Goal: Task Accomplishment & Management: Use online tool/utility

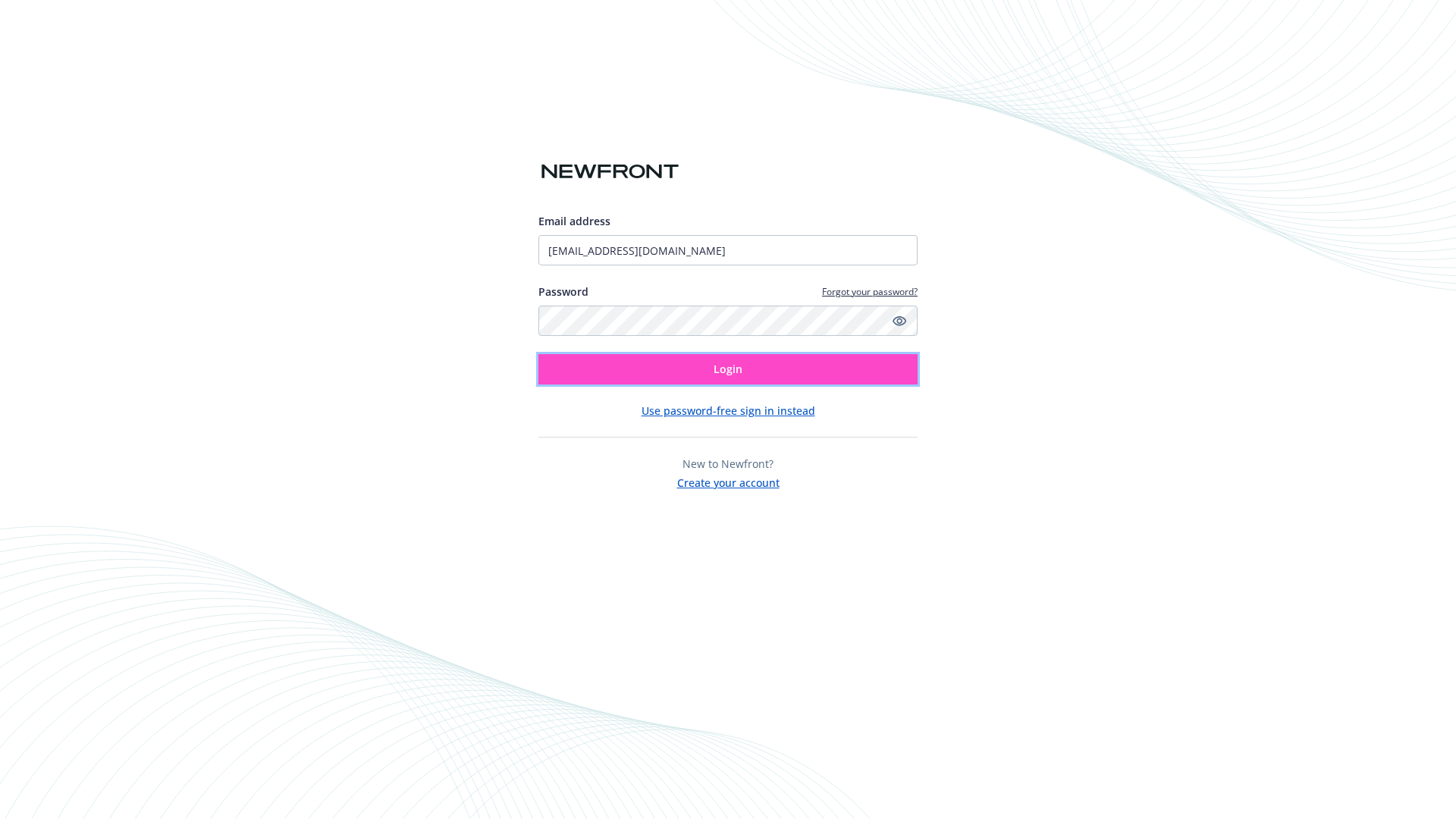
click at [728, 369] on span "Login" at bounding box center [727, 368] width 29 height 15
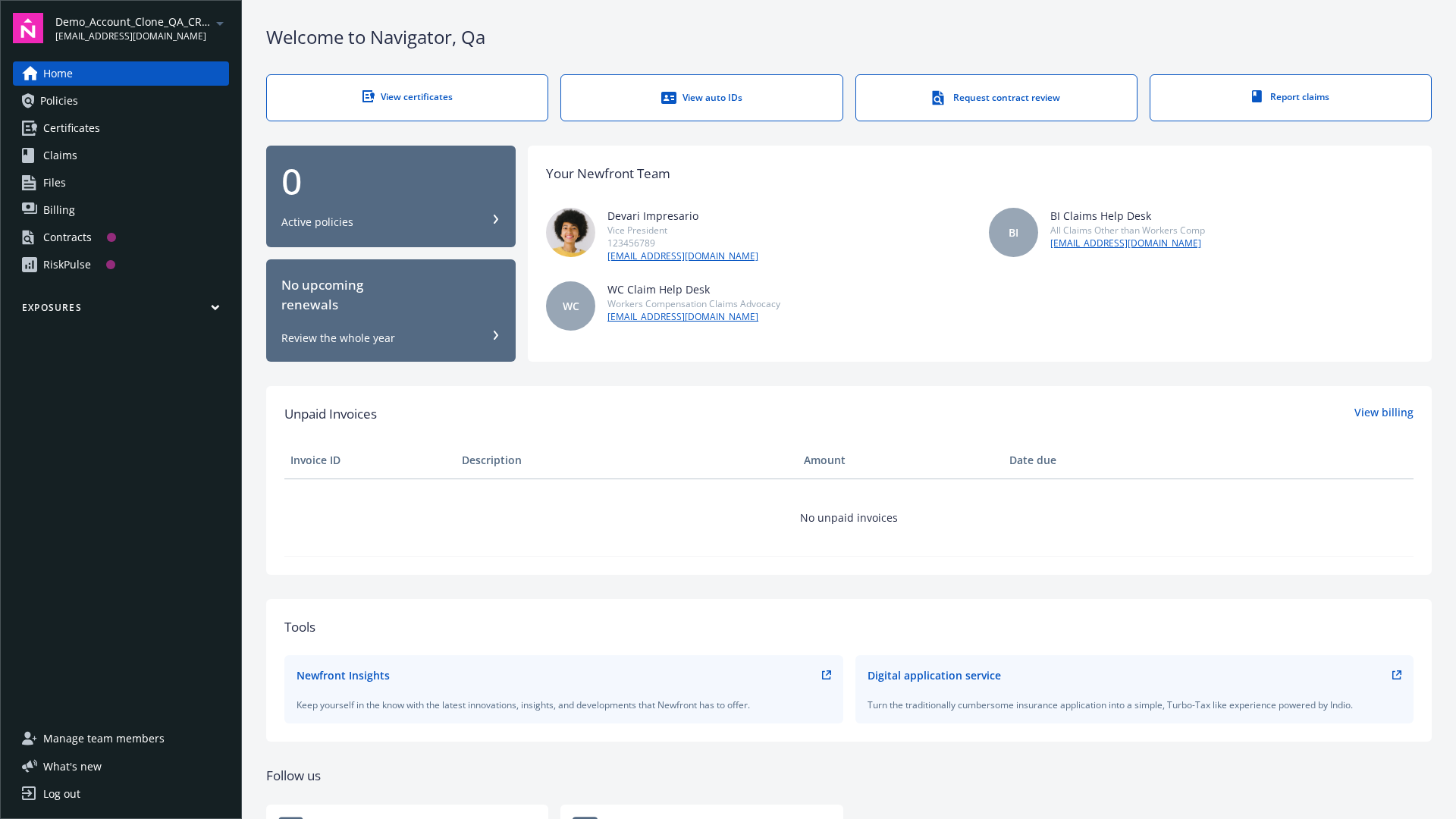
click at [142, 28] on span "Demo_Account_Clone_QA_CR_Tests_Prospect" at bounding box center [133, 22] width 155 height 16
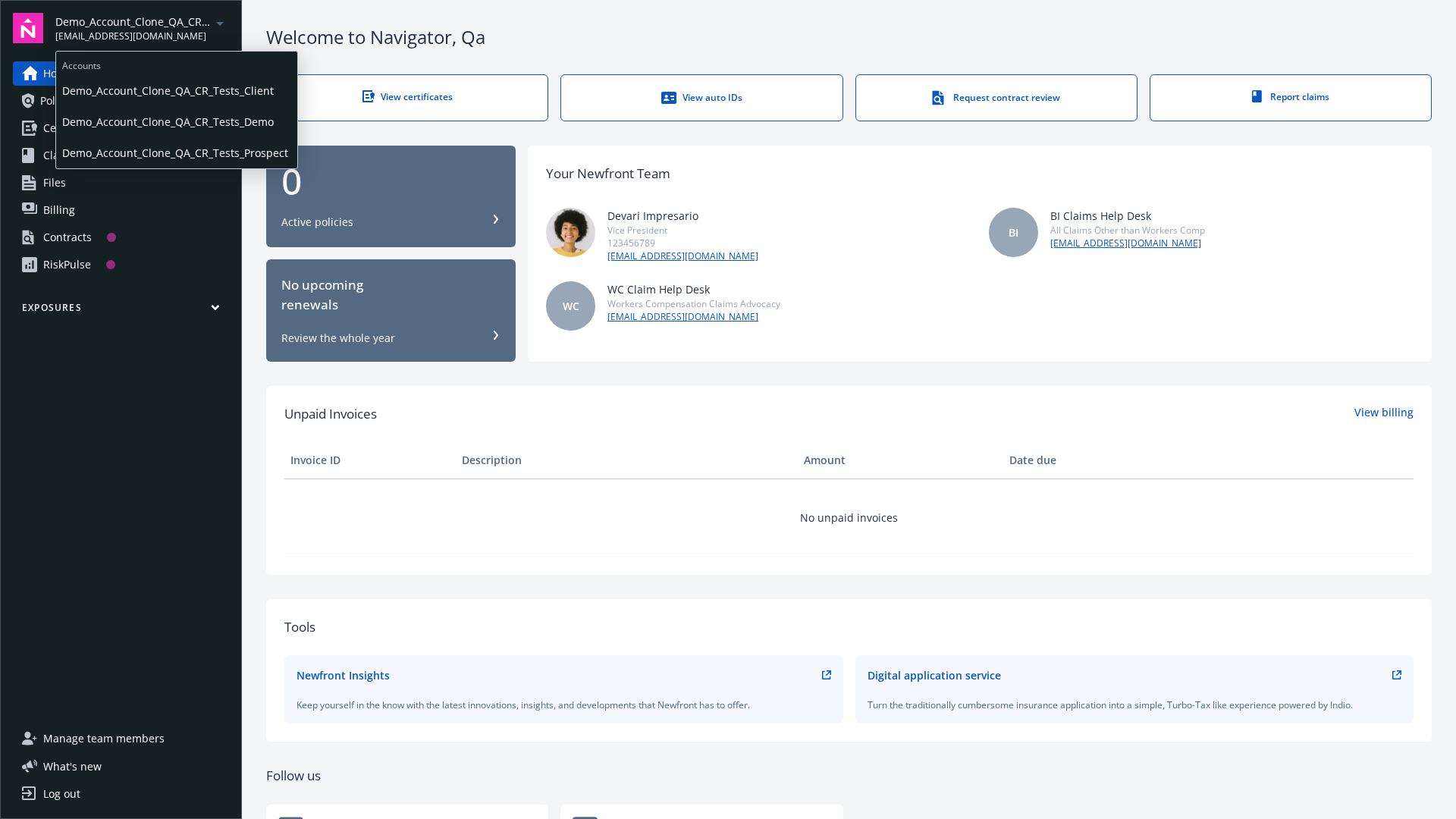
click at [175, 90] on span "Demo_Account_Clone_QA_CR_Tests_Client" at bounding box center [176, 91] width 229 height 31
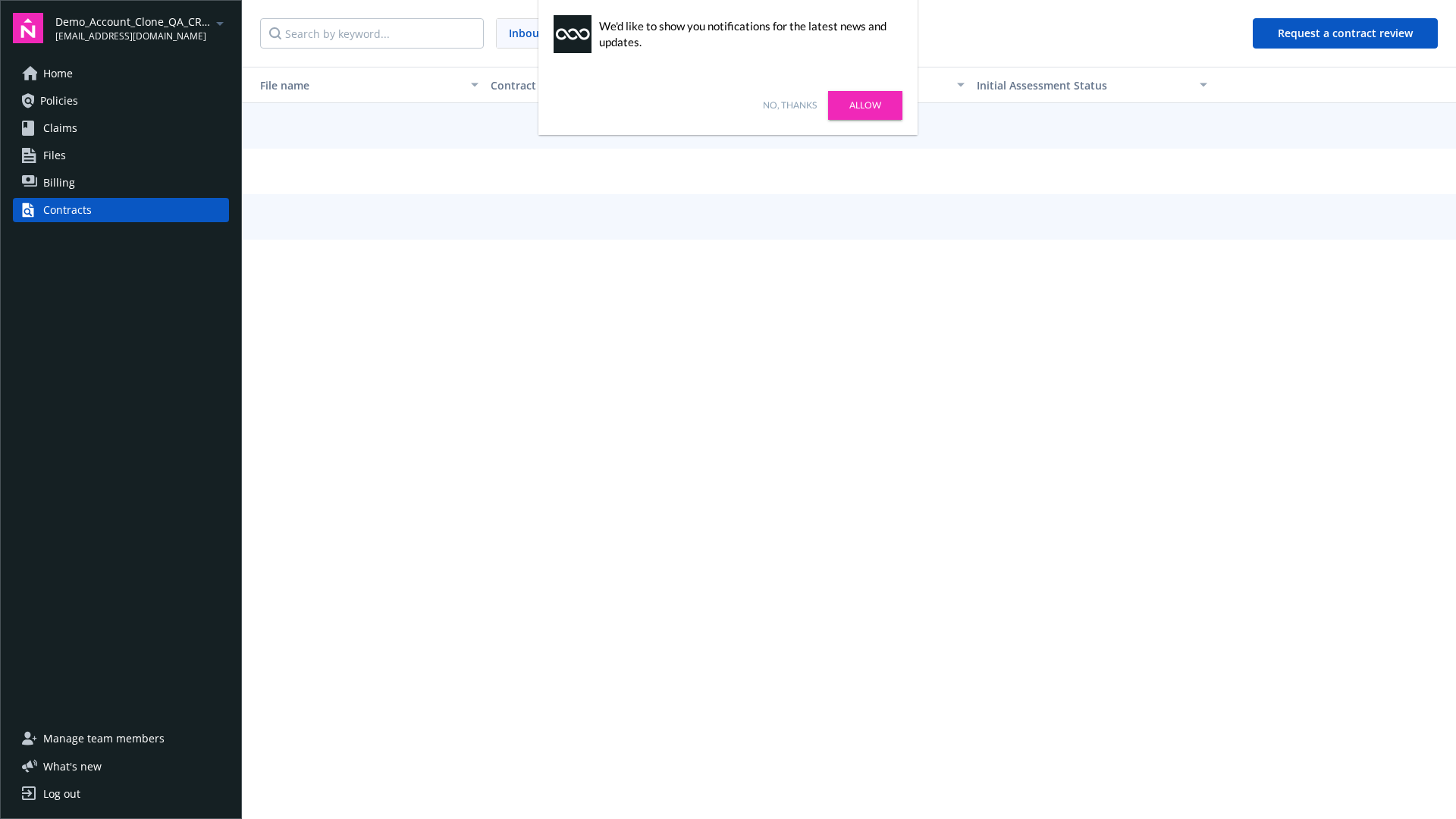
click at [789, 105] on link "No, thanks" at bounding box center [789, 105] width 53 height 14
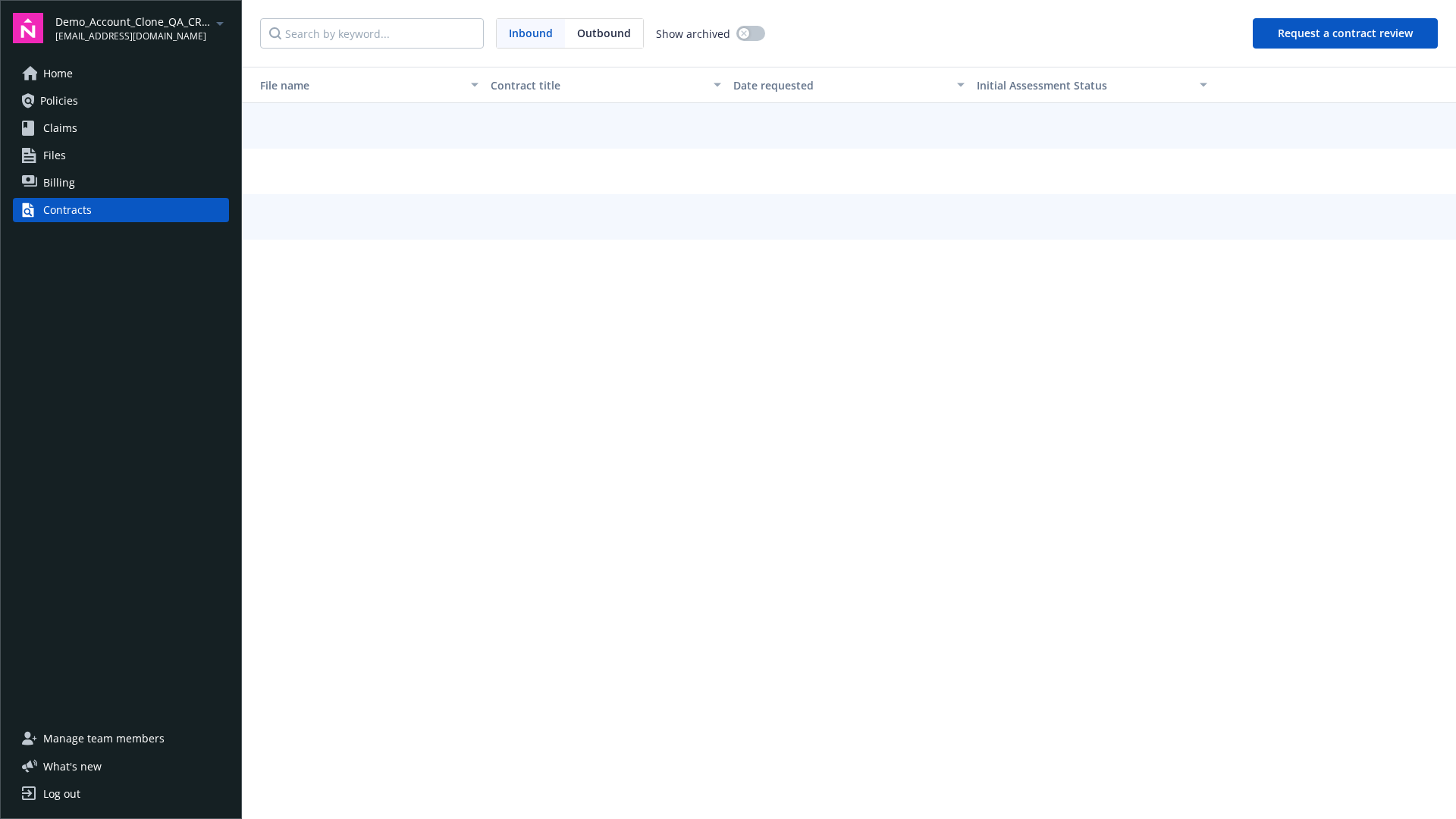
click at [1346, 33] on button "Request a contract review" at bounding box center [1344, 33] width 185 height 30
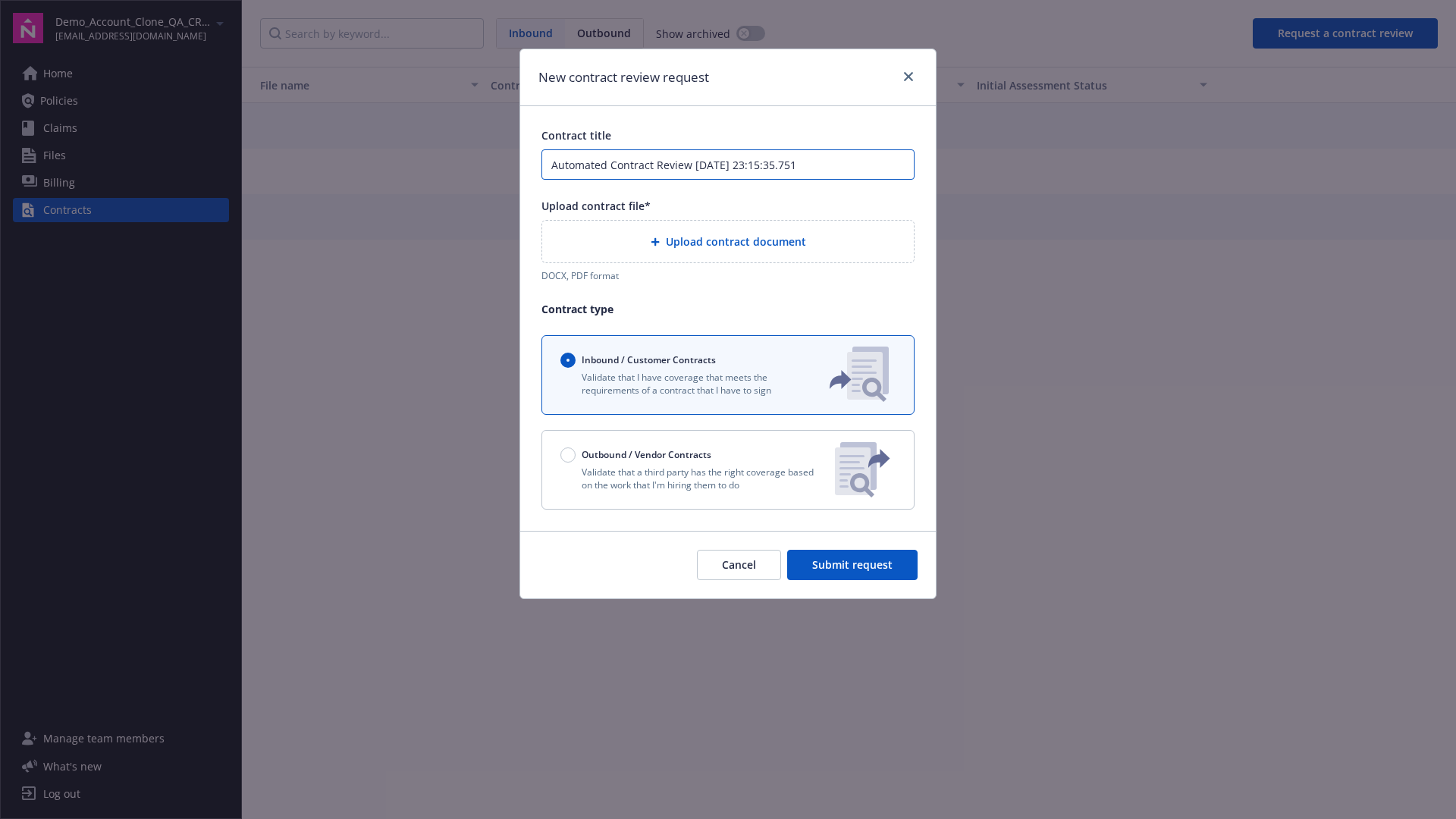
type input "Automated Contract Review [DATE] 23:15:35.751"
click at [728, 469] on p "Validate that a third party has the right coverage based on the work that I'm h…" at bounding box center [692, 478] width 262 height 26
radio input "false"
radio input "true"
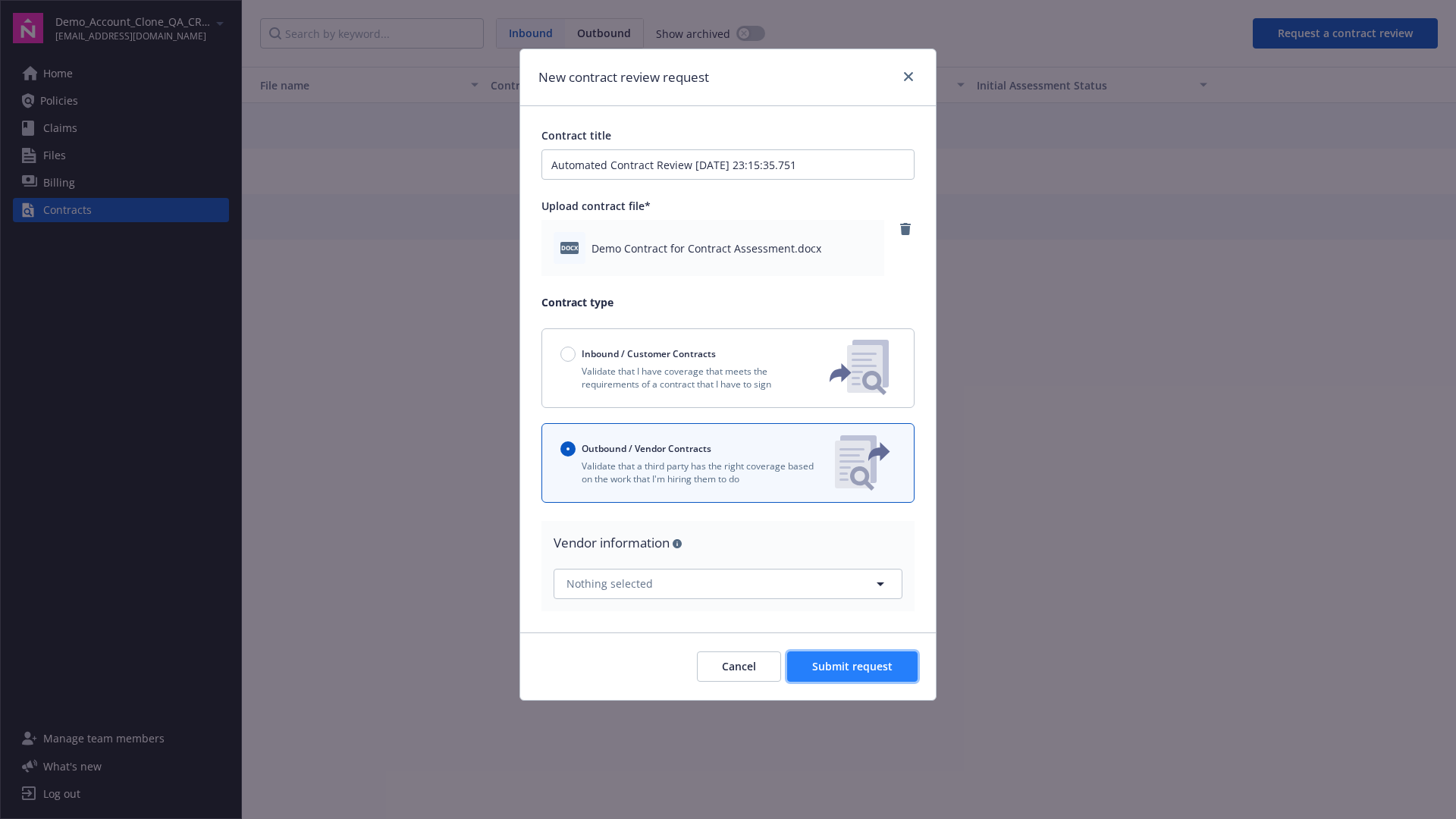
click at [853, 666] on span "Submit request" at bounding box center [852, 666] width 81 height 15
